Goal: Share content

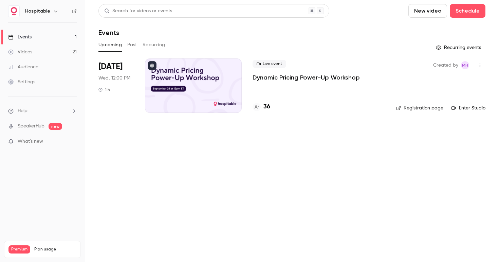
click at [272, 76] on p "Dynamic Pricing Power-Up Workshop" at bounding box center [305, 77] width 107 height 8
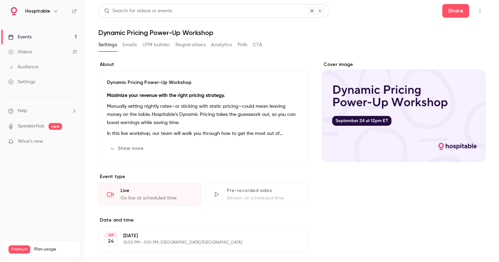
click at [145, 32] on h1 "Dynamic Pricing Power-Up Workshop" at bounding box center [291, 33] width 387 height 8
copy div "Dynamic Pricing Power-Up Workshop Settings Emails UTM builder Registrations Ana…"
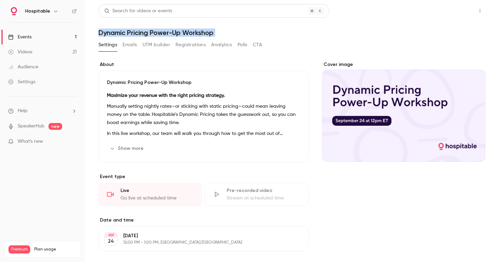
click at [458, 11] on button "Share" at bounding box center [455, 11] width 27 height 14
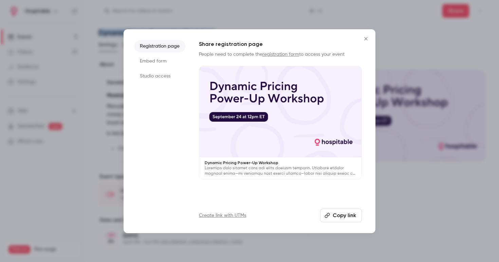
click at [232, 215] on link "Create link with UTMs" at bounding box center [222, 215] width 47 height 7
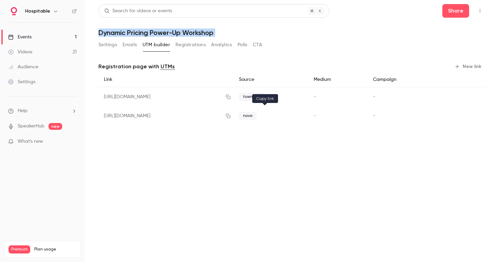
click at [231, 117] on icon "button" at bounding box center [227, 115] width 5 height 5
